Goal: Obtain resource: Download file/media

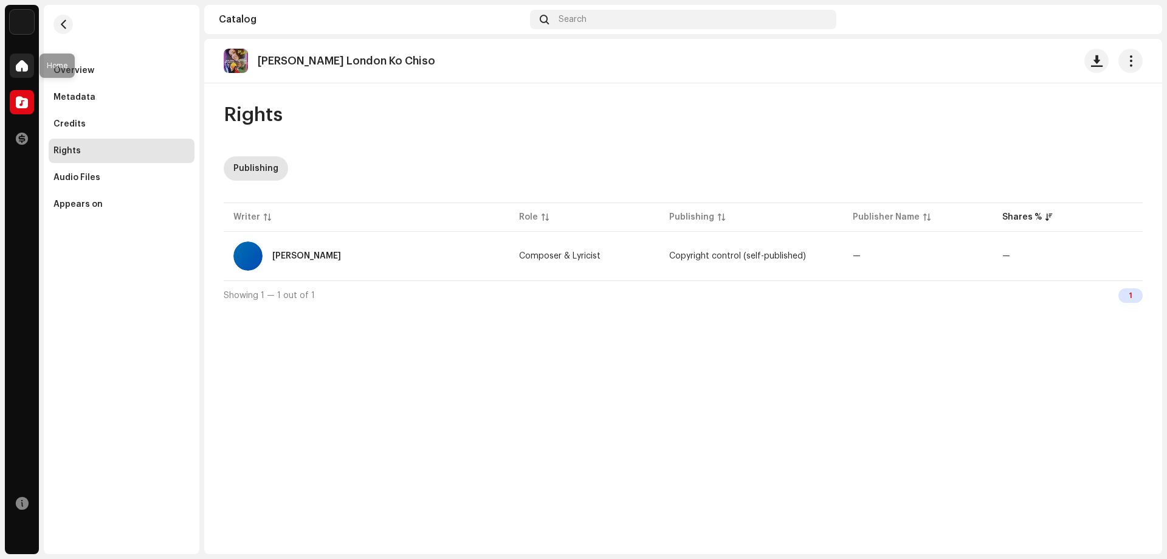
click at [23, 61] on span at bounding box center [22, 66] width 12 height 10
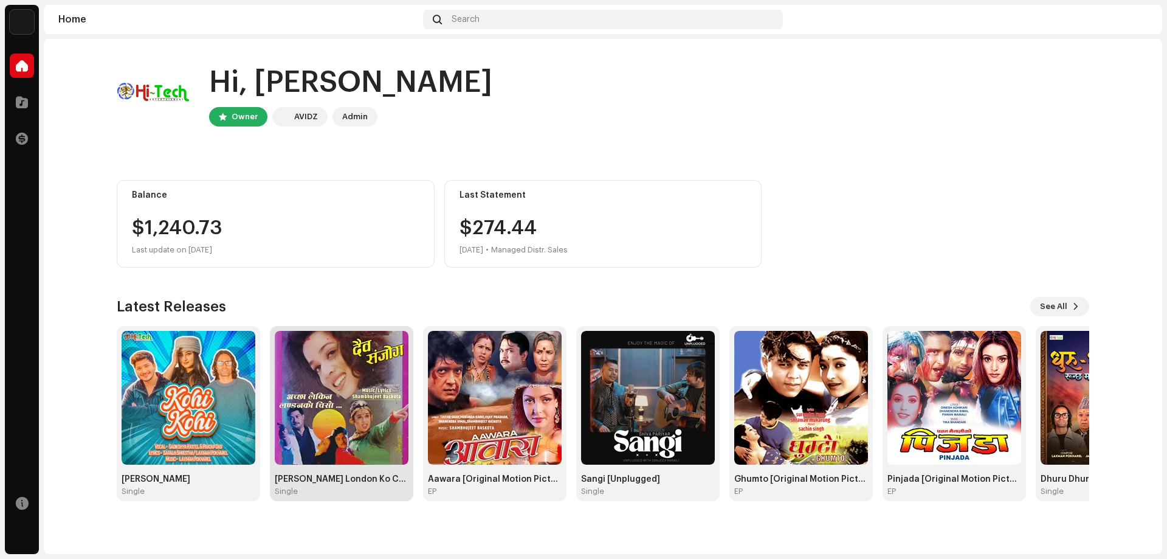
click at [343, 426] on img at bounding box center [342, 398] width 134 height 134
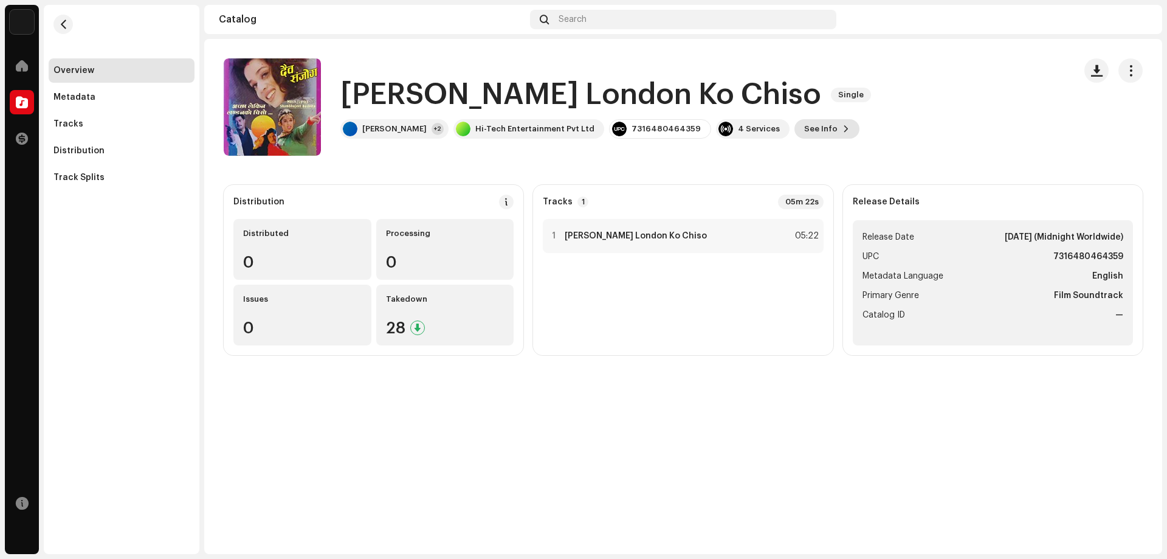
click at [830, 123] on span "See Info" at bounding box center [820, 129] width 33 height 24
click at [934, 71] on div "[PERSON_NAME] London Ko Chiso 2765827 Metadata Distribution Metadata Language E…" at bounding box center [583, 279] width 1167 height 559
click at [1097, 69] on span "button" at bounding box center [1097, 71] width 12 height 10
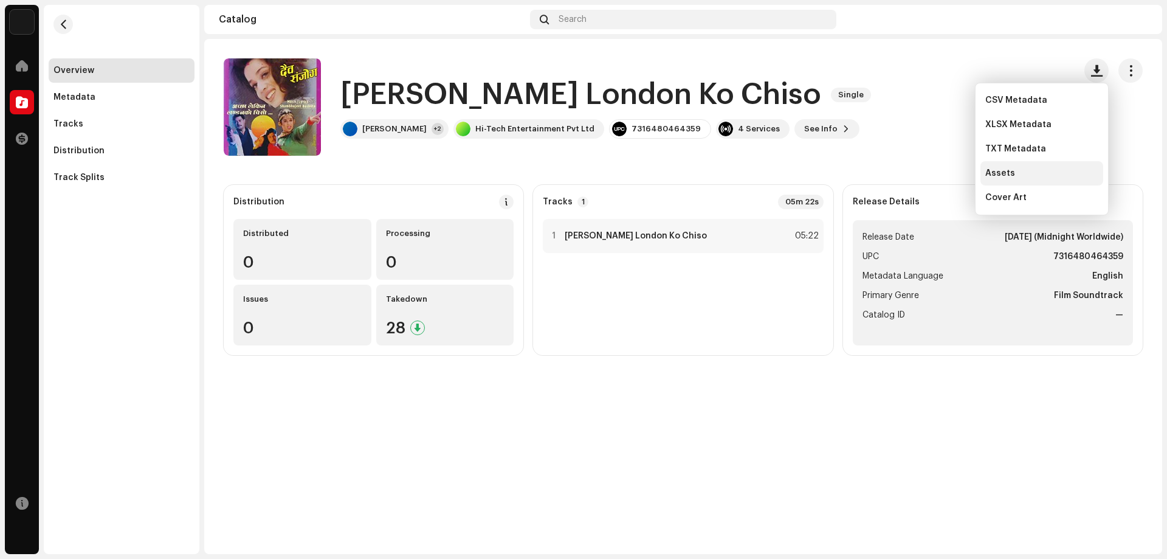
click at [1010, 171] on span "Assets" at bounding box center [1000, 173] width 30 height 10
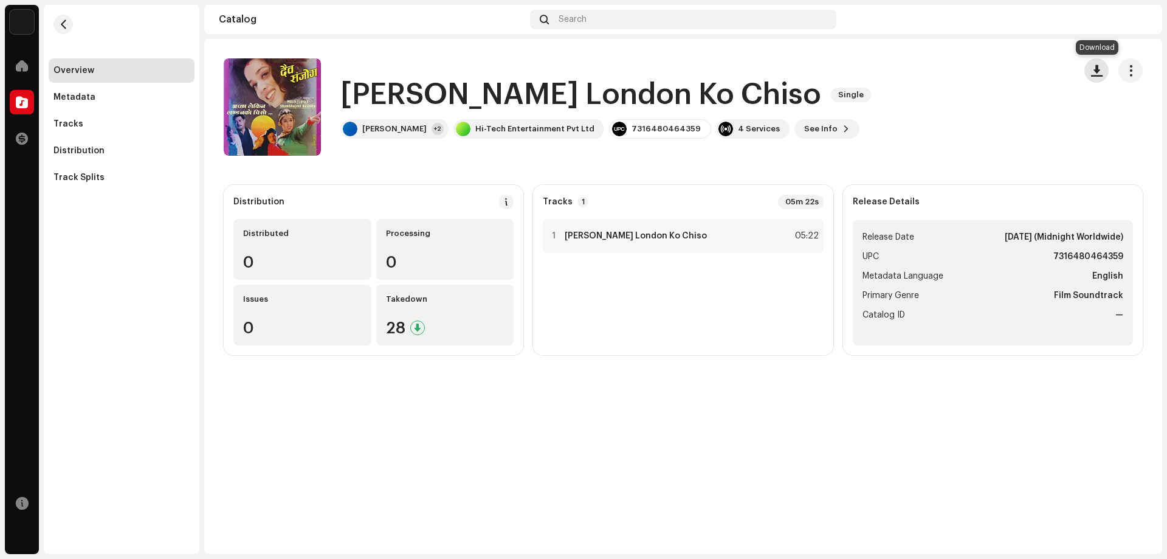
click at [1093, 67] on span "button" at bounding box center [1097, 71] width 12 height 10
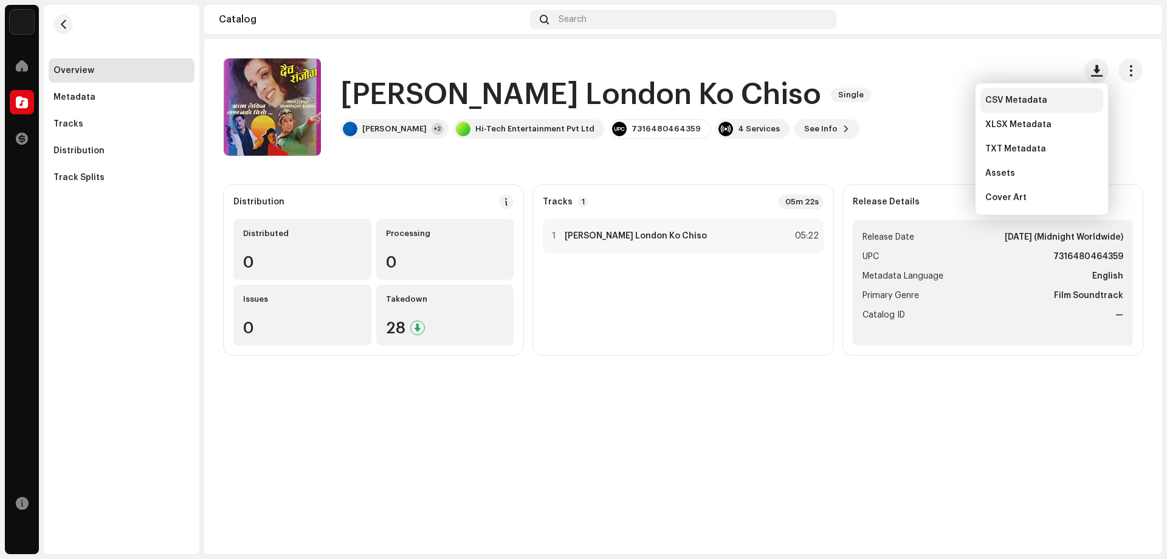
click at [1007, 103] on span "CSV Metadata" at bounding box center [1016, 100] width 62 height 10
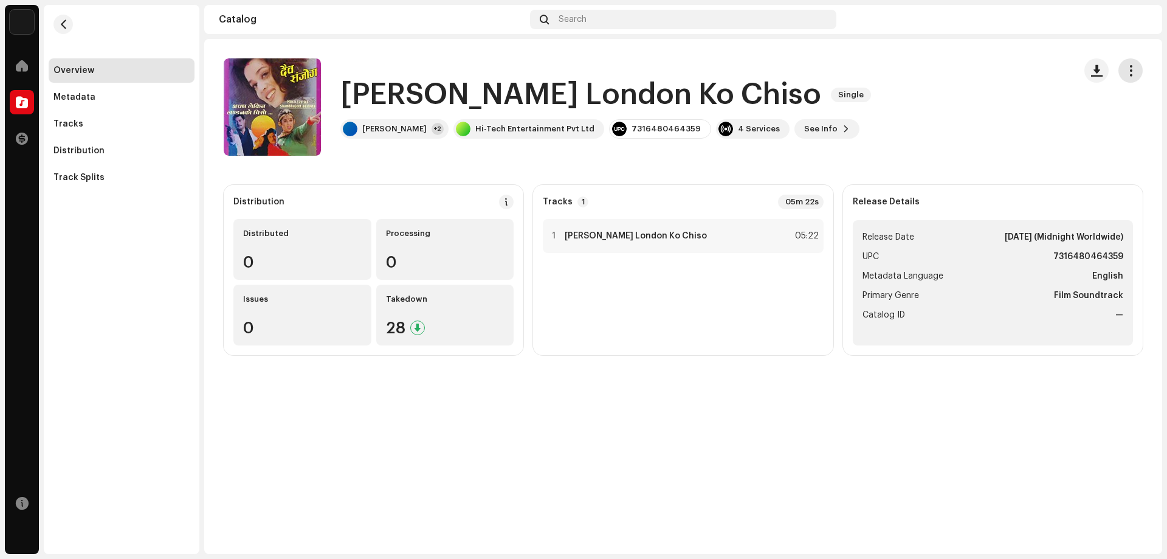
click at [1131, 71] on span "button" at bounding box center [1131, 71] width 12 height 10
click at [995, 52] on catalog-releases-details-overview "[PERSON_NAME] London Ko Chiso Single [PERSON_NAME] [GEOGRAPHIC_DATA] Ko Chiso S…" at bounding box center [683, 207] width 958 height 336
click at [1095, 68] on span "button" at bounding box center [1097, 71] width 12 height 10
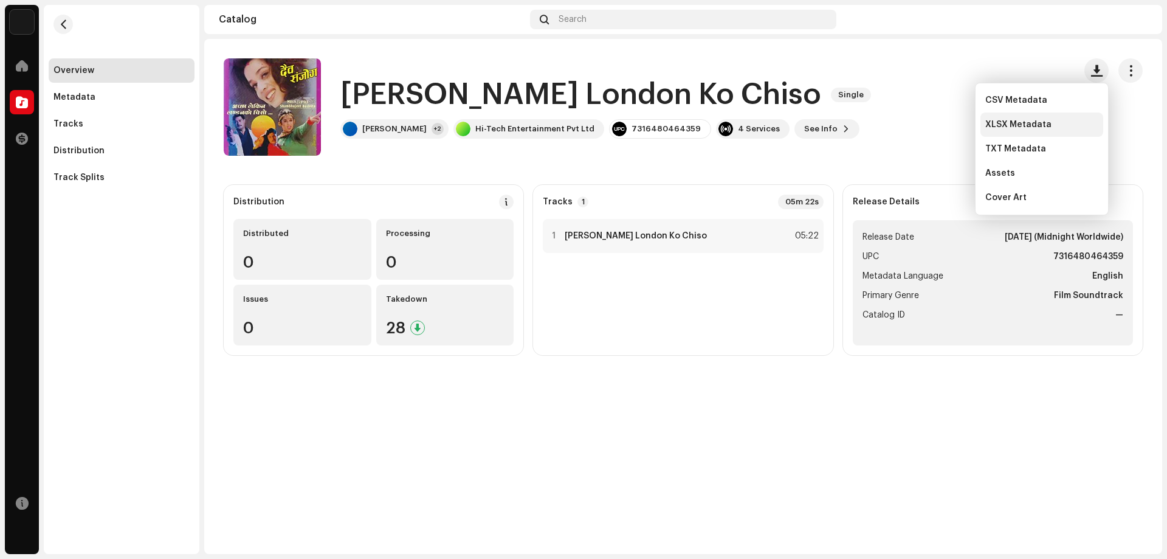
click at [1038, 128] on span "XLSX Metadata" at bounding box center [1018, 125] width 66 height 10
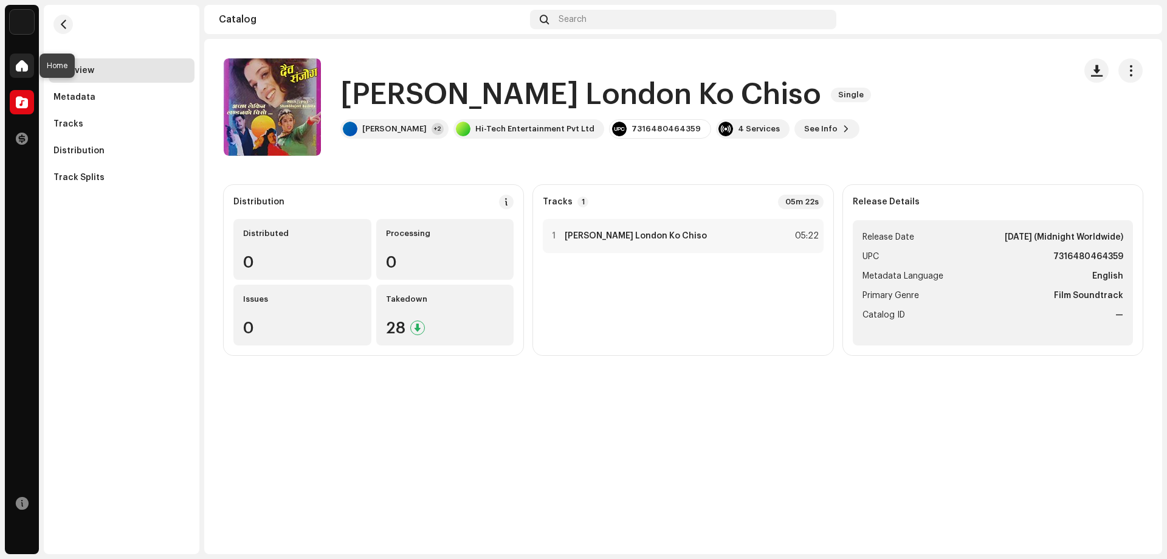
click at [20, 61] on span at bounding box center [22, 66] width 12 height 10
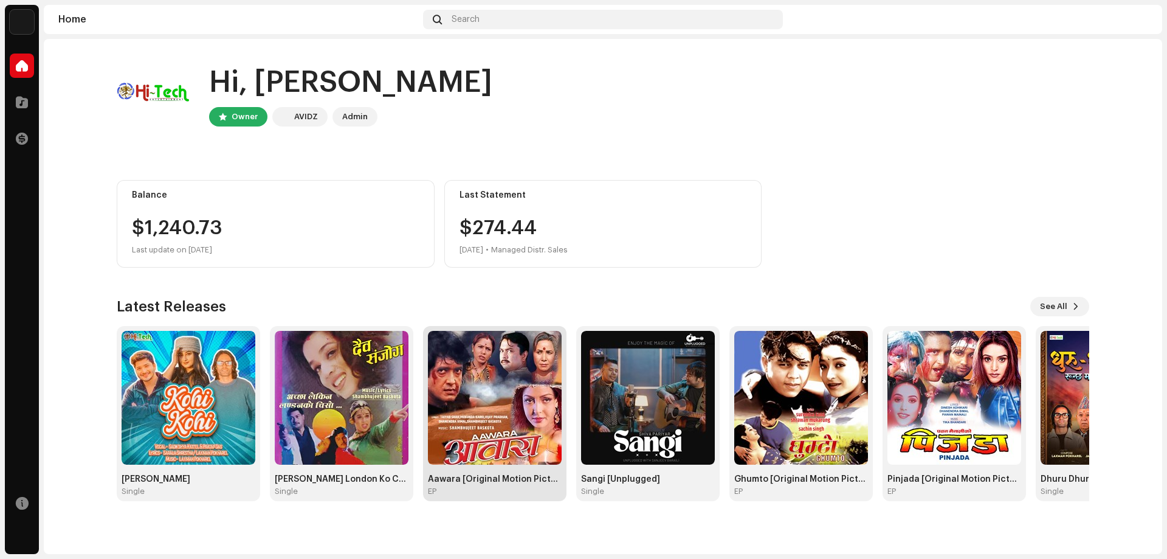
click at [480, 486] on div "Aawara [Original Motion Picture Soundtrack] EP" at bounding box center [495, 485] width 134 height 22
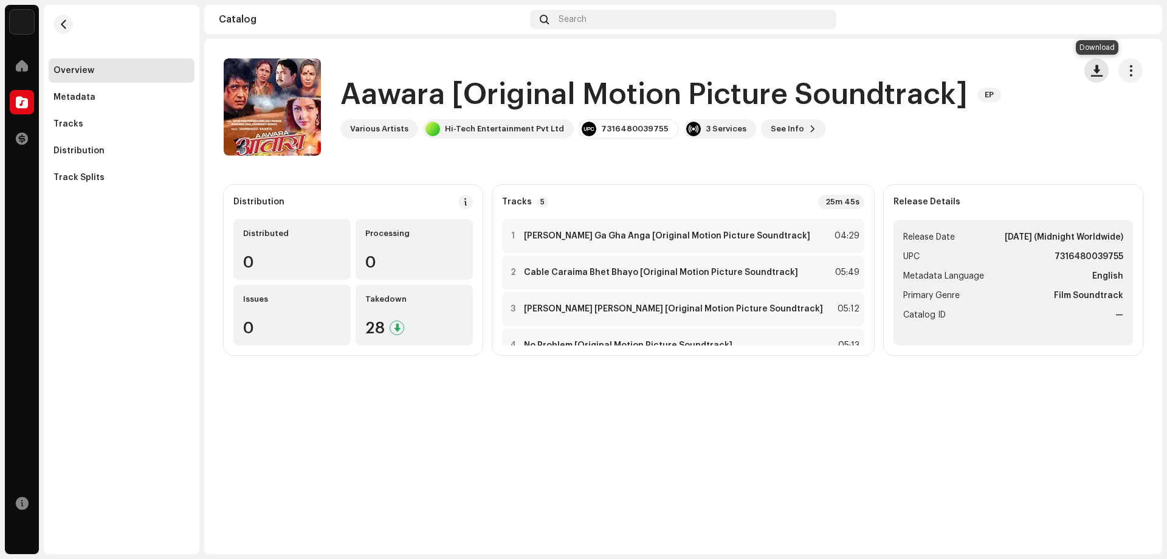
click at [1093, 71] on span "button" at bounding box center [1097, 71] width 12 height 10
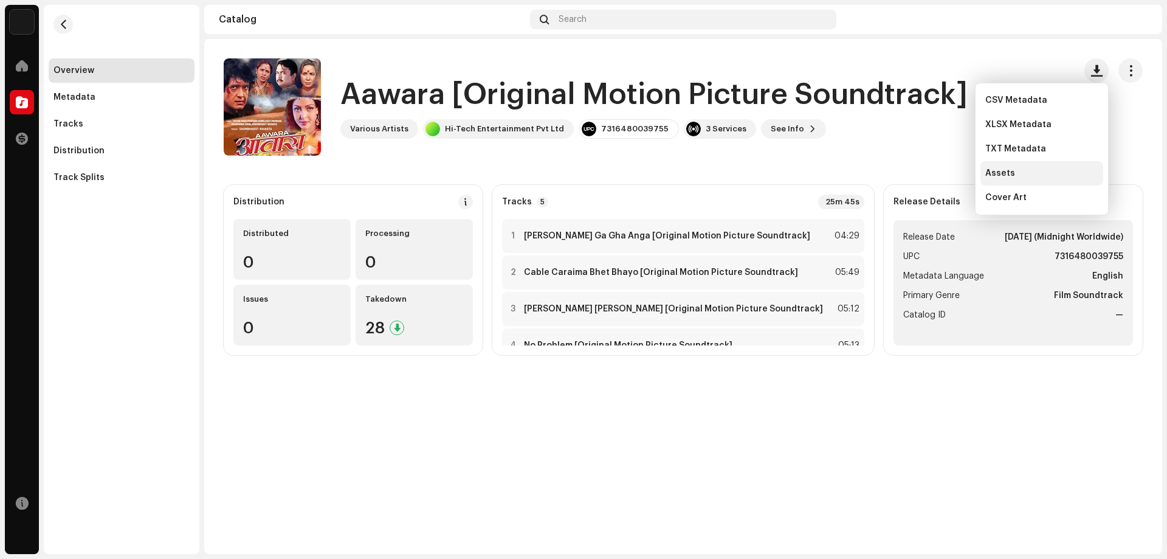
click at [1002, 173] on span "Assets" at bounding box center [1000, 173] width 30 height 10
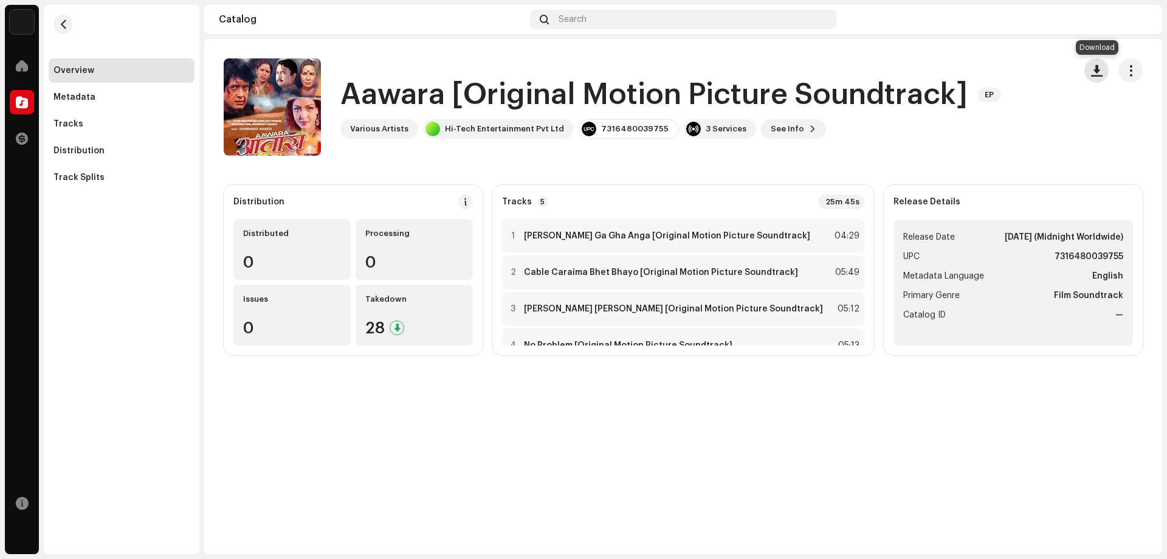
click at [1095, 71] on span "button" at bounding box center [1097, 71] width 12 height 10
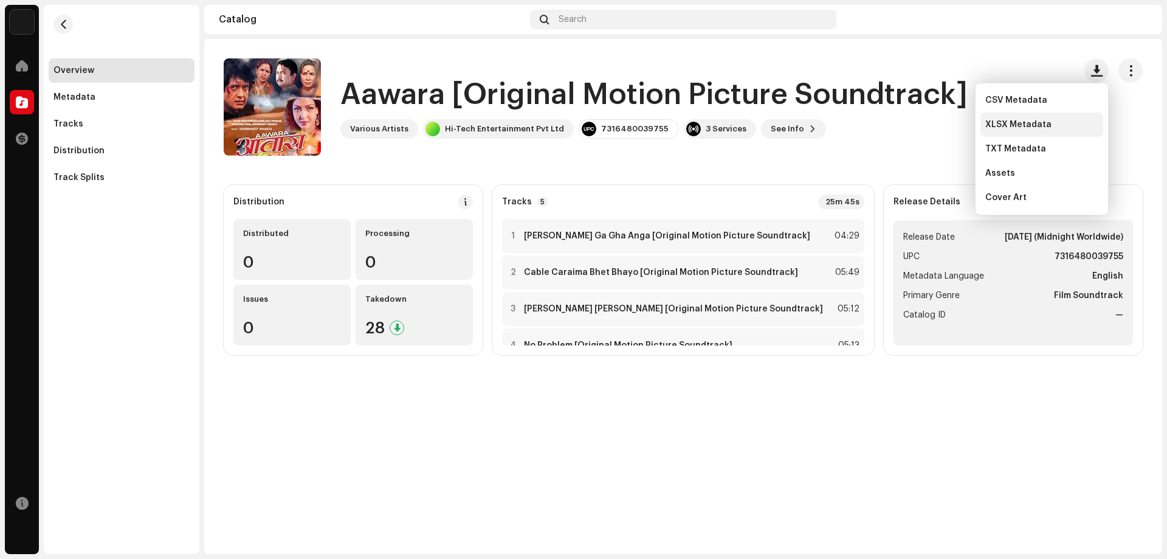
click at [1051, 119] on div "XLSX Metadata" at bounding box center [1041, 124] width 123 height 24
